Goal: Information Seeking & Learning: Learn about a topic

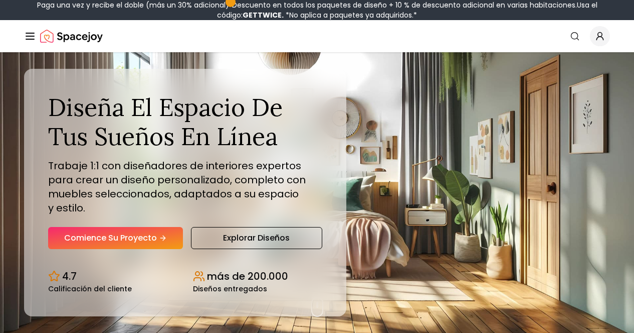
click at [0, 0] on div "Room Designs" at bounding box center [0, 0] width 0 height 0
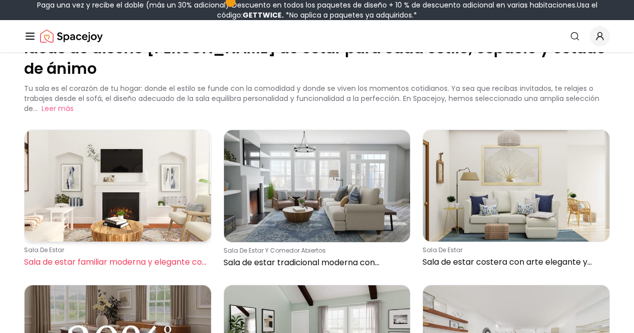
scroll to position [47, 0]
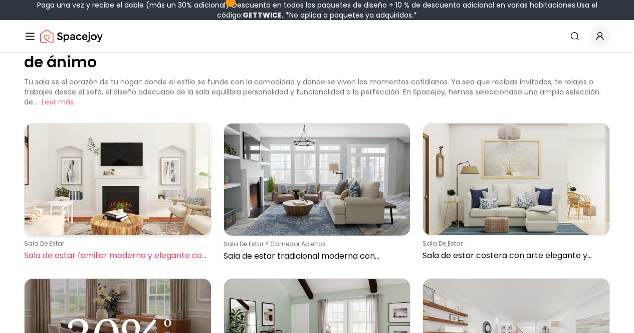
click at [99, 261] on div "sala de estar Sala de estar familiar moderna y elegante con chimenea eléctrica" at bounding box center [116, 250] width 184 height 22
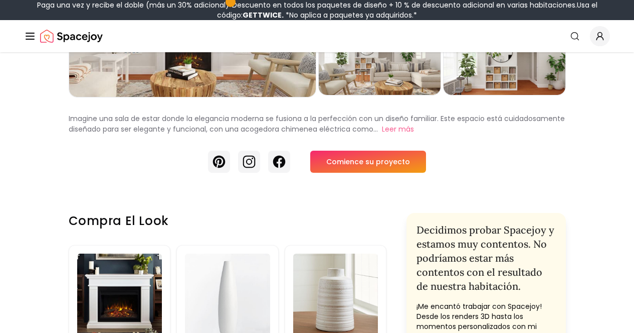
scroll to position [156, 0]
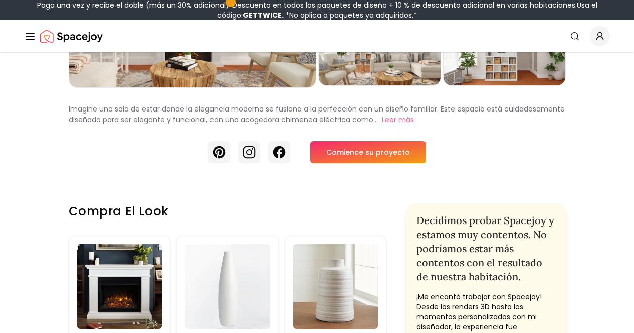
click at [347, 163] on link "Comience su proyecto" at bounding box center [368, 152] width 116 height 22
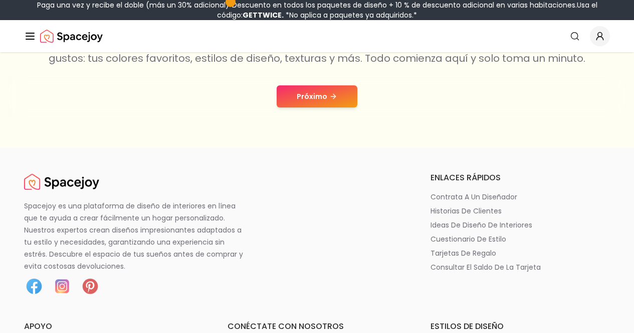
scroll to position [217, 0]
